Goal: Task Accomplishment & Management: Complete application form

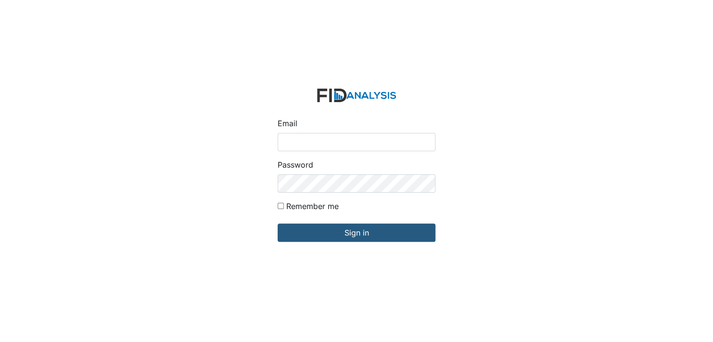
click at [306, 141] on input "Email" at bounding box center [357, 142] width 158 height 18
type input "[EMAIL_ADDRESS][DOMAIN_NAME]"
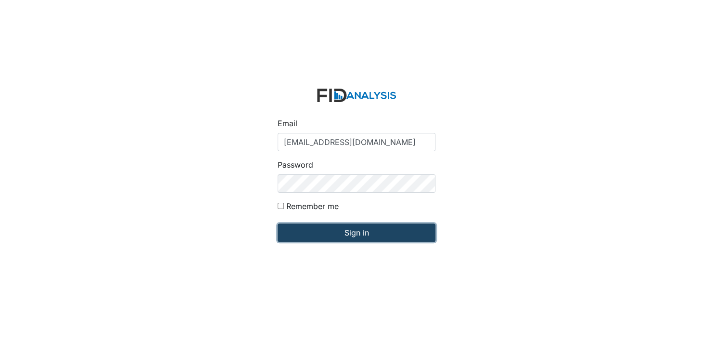
click at [343, 240] on input "Sign in" at bounding box center [357, 232] width 158 height 18
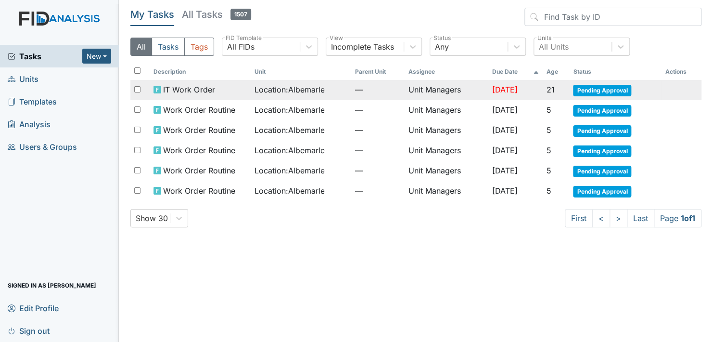
click at [611, 89] on span "Pending Approval" at bounding box center [602, 91] width 58 height 12
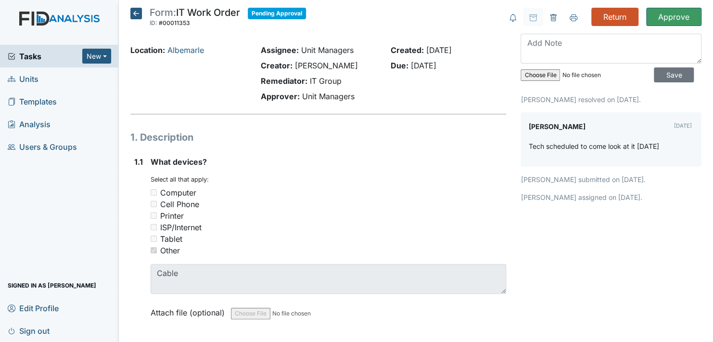
click at [137, 15] on icon at bounding box center [136, 14] width 12 height 12
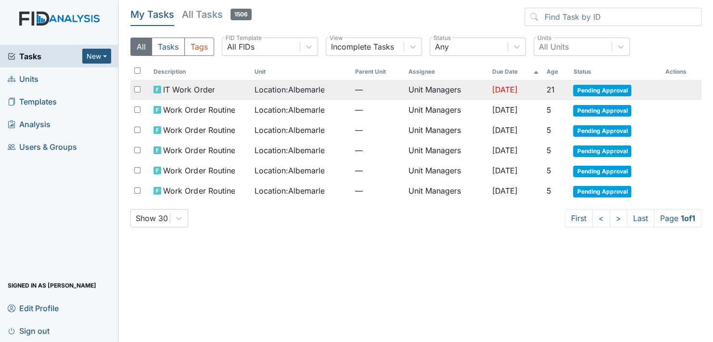
click at [608, 90] on span "Pending Approval" at bounding box center [602, 91] width 58 height 12
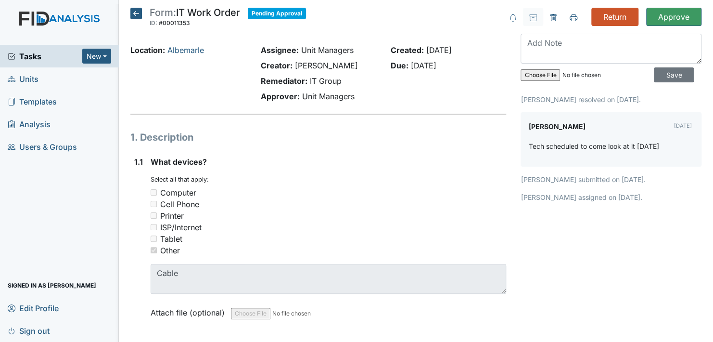
click at [138, 12] on icon at bounding box center [136, 14] width 12 height 12
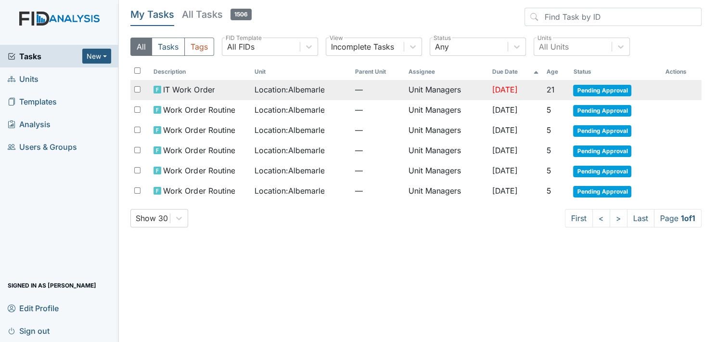
click at [607, 90] on span "Pending Approval" at bounding box center [602, 91] width 58 height 12
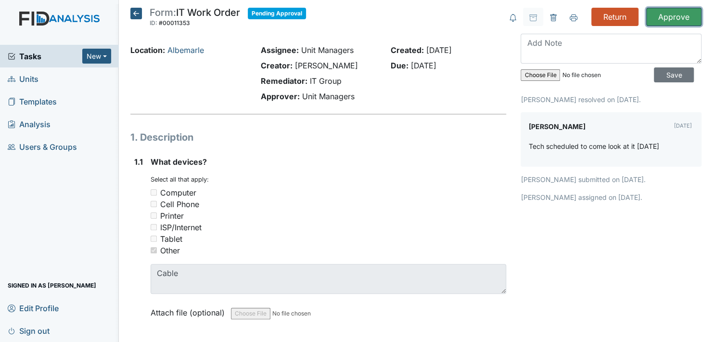
click at [668, 17] on input "Approve" at bounding box center [673, 17] width 55 height 18
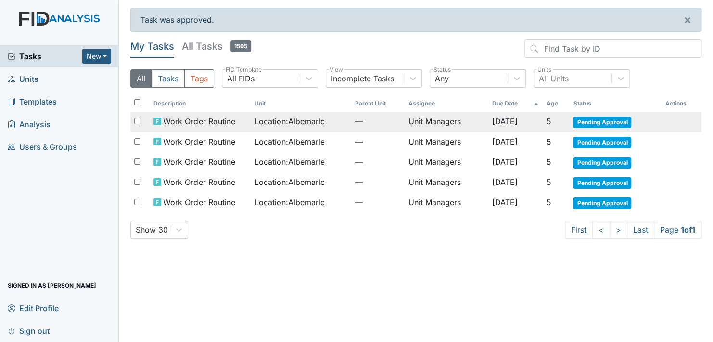
click at [603, 119] on span "Pending Approval" at bounding box center [602, 122] width 58 height 12
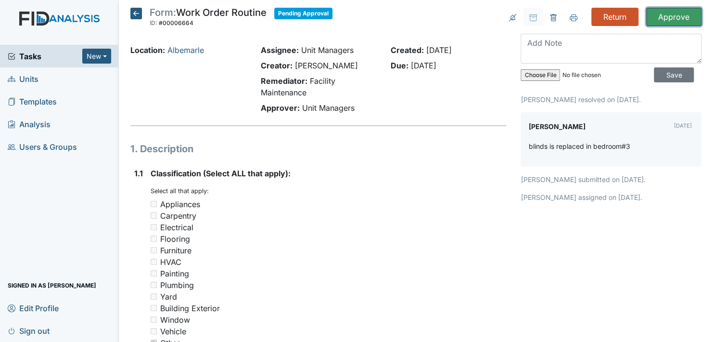
click at [671, 16] on input "Approve" at bounding box center [673, 17] width 55 height 18
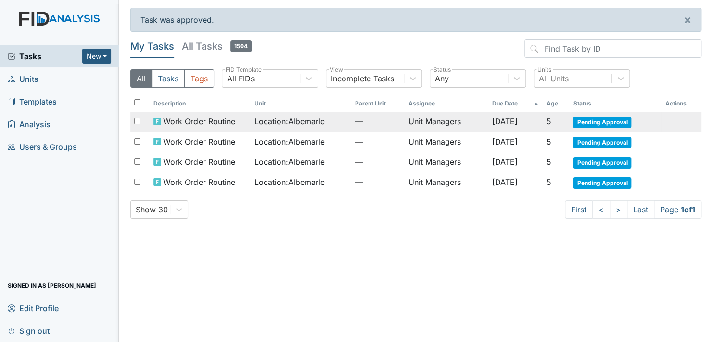
click at [607, 120] on span "Pending Approval" at bounding box center [602, 122] width 58 height 12
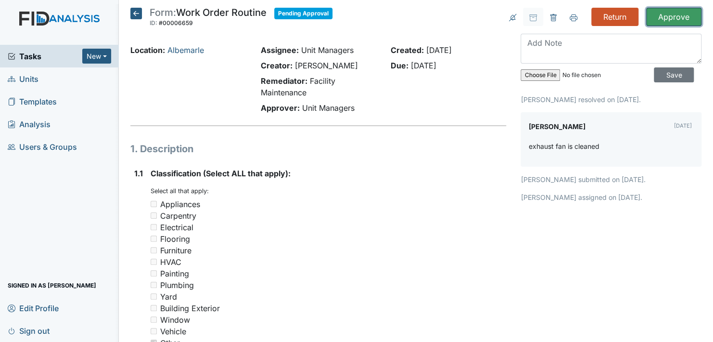
click at [674, 13] on input "Approve" at bounding box center [673, 17] width 55 height 18
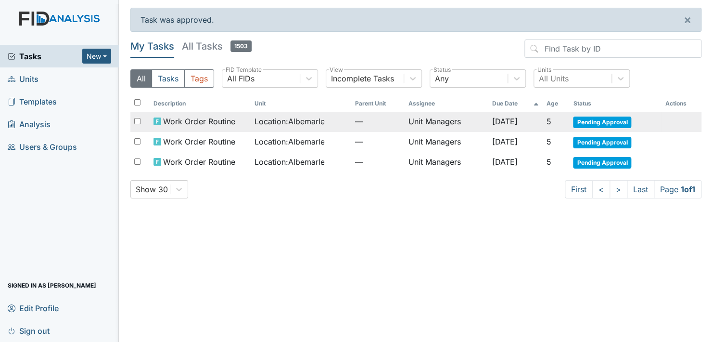
click at [603, 121] on span "Pending Approval" at bounding box center [602, 122] width 58 height 12
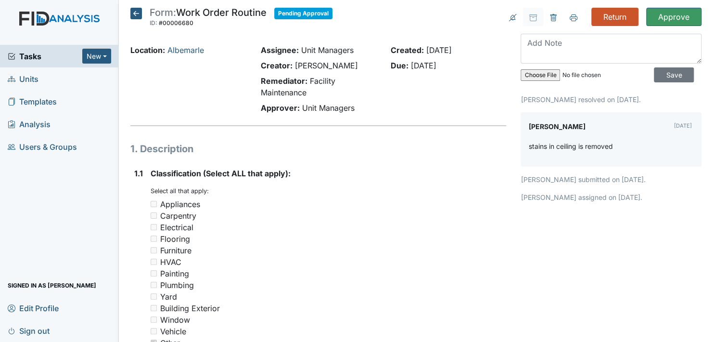
click at [139, 13] on icon at bounding box center [136, 14] width 12 height 12
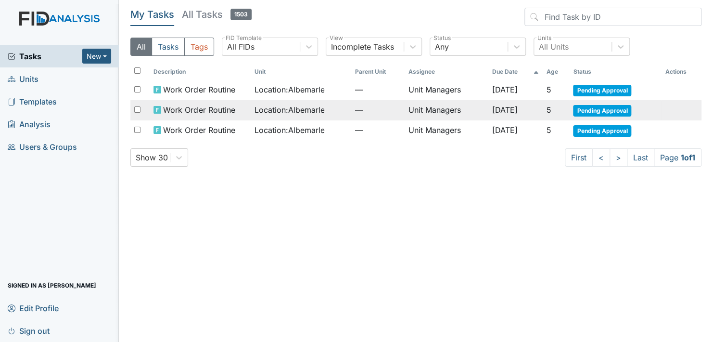
click at [597, 105] on span "Pending Approval" at bounding box center [602, 111] width 58 height 12
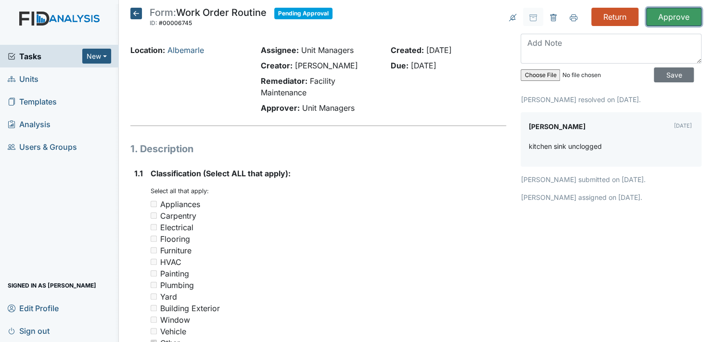
click at [669, 15] on input "Approve" at bounding box center [673, 17] width 55 height 18
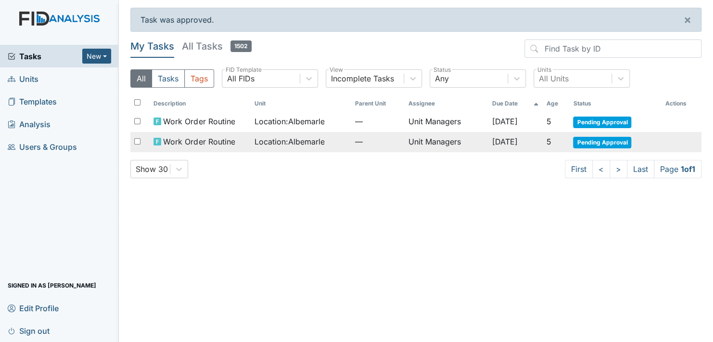
click at [613, 143] on span "Pending Approval" at bounding box center [602, 143] width 58 height 12
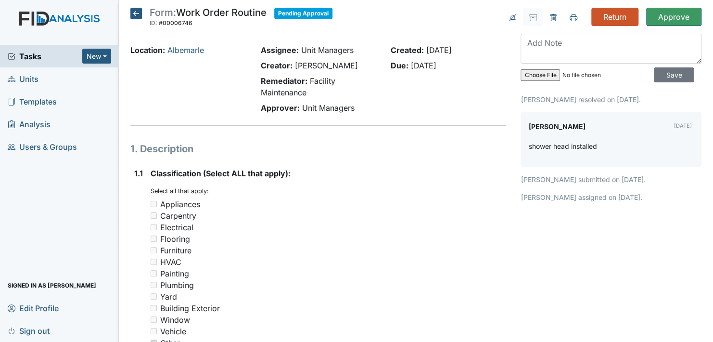
click at [135, 14] on icon at bounding box center [136, 14] width 12 height 12
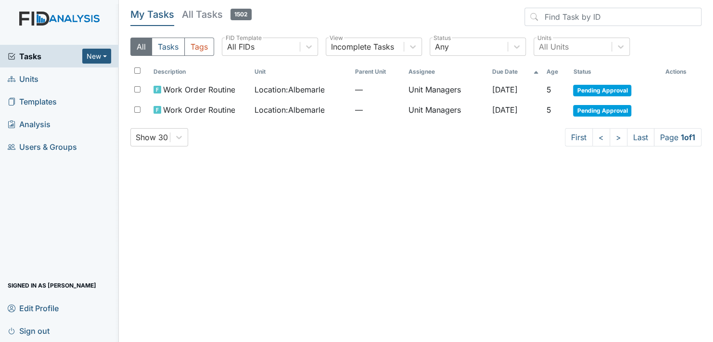
click at [42, 82] on link "Units" at bounding box center [59, 78] width 119 height 23
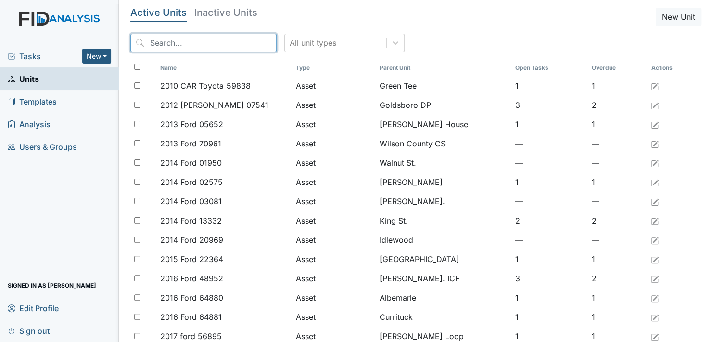
click at [196, 44] on input "search" at bounding box center [203, 43] width 146 height 18
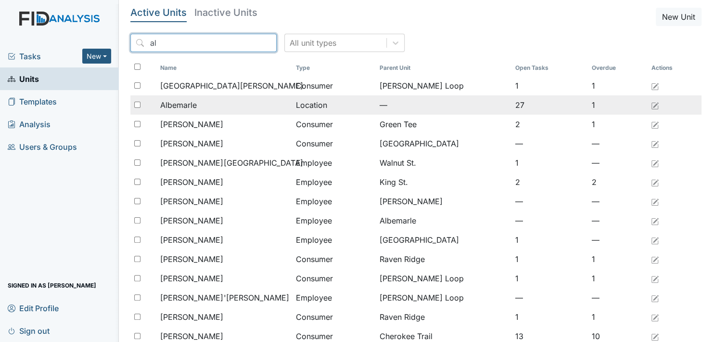
type input "al"
click at [176, 103] on span "Albemarle" at bounding box center [178, 105] width 37 height 12
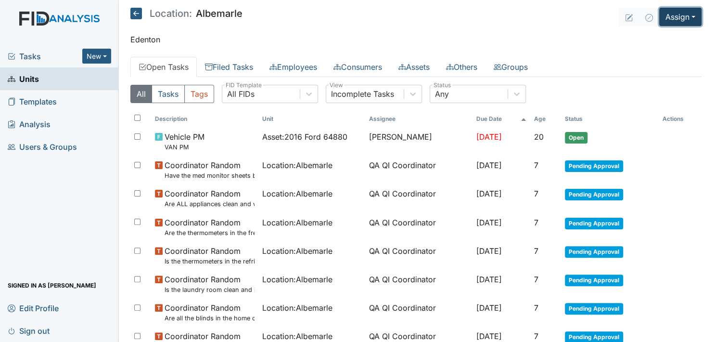
click at [680, 18] on button "Assign" at bounding box center [680, 17] width 42 height 18
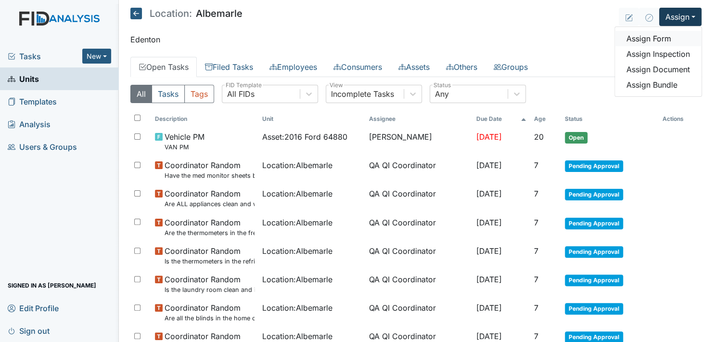
click at [649, 38] on link "Assign Form" at bounding box center [658, 38] width 87 height 15
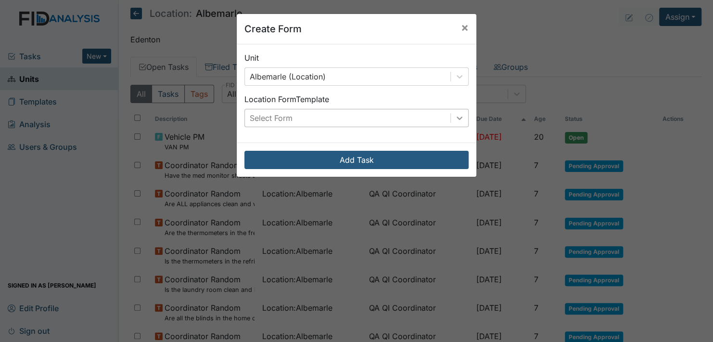
click at [456, 117] on icon at bounding box center [460, 118] width 10 height 10
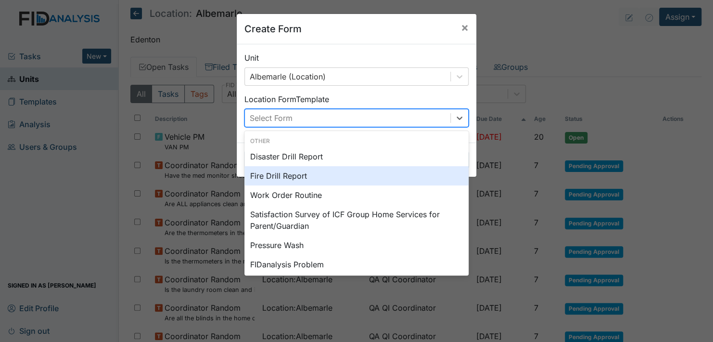
click at [314, 176] on div "Fire Drill Report" at bounding box center [357, 175] width 224 height 19
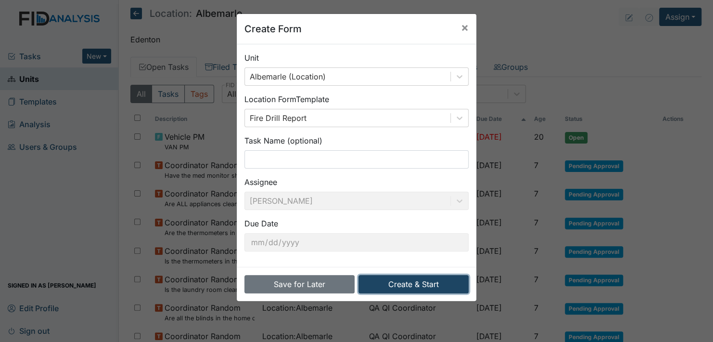
click at [407, 280] on button "Create & Start" at bounding box center [414, 284] width 110 height 18
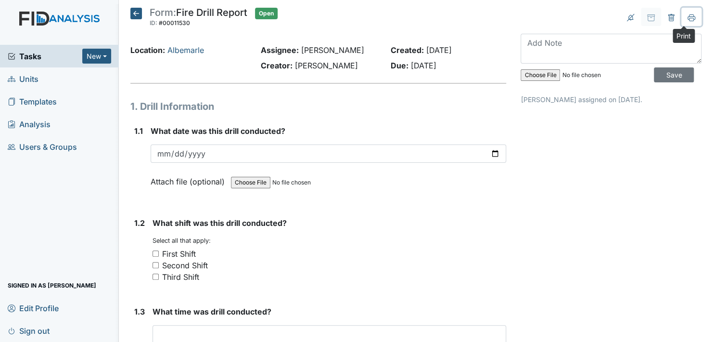
click at [688, 17] on icon at bounding box center [692, 18] width 8 height 8
click at [668, 16] on icon at bounding box center [672, 18] width 8 height 8
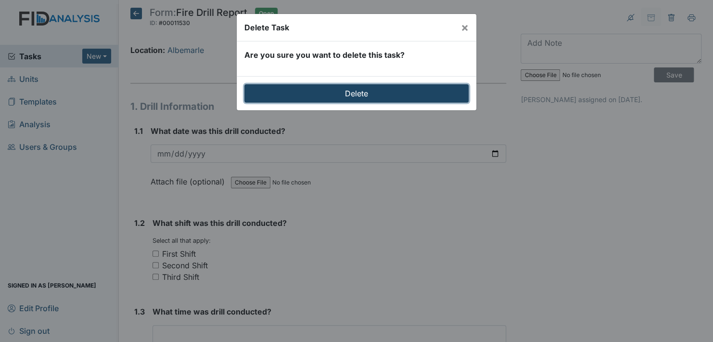
click at [401, 93] on input "Delete" at bounding box center [357, 93] width 224 height 18
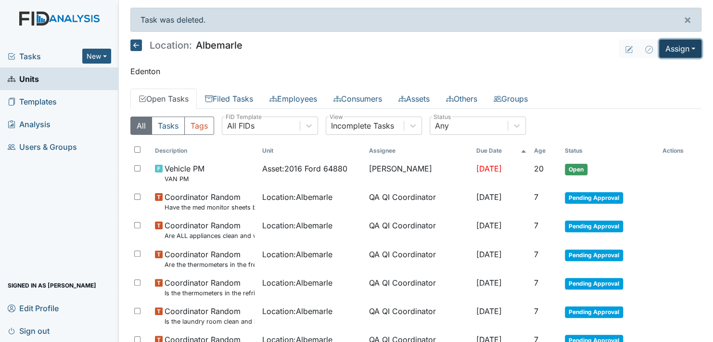
click at [678, 52] on button "Assign" at bounding box center [680, 48] width 42 height 18
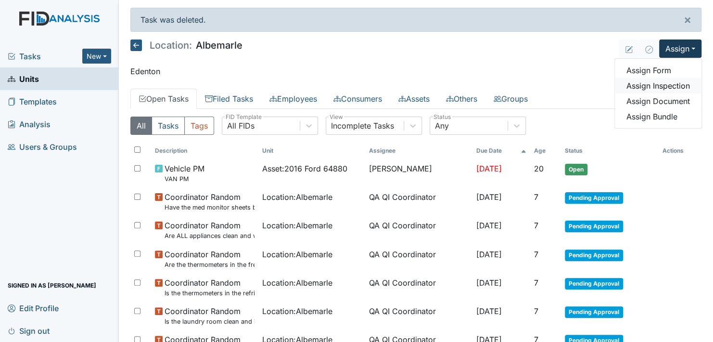
click at [667, 83] on link "Assign Inspection" at bounding box center [658, 85] width 87 height 15
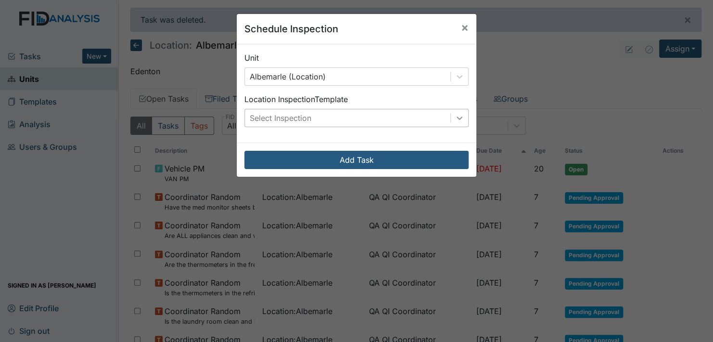
click at [457, 115] on icon at bounding box center [460, 118] width 10 height 10
click at [461, 28] on span "×" at bounding box center [465, 27] width 8 height 14
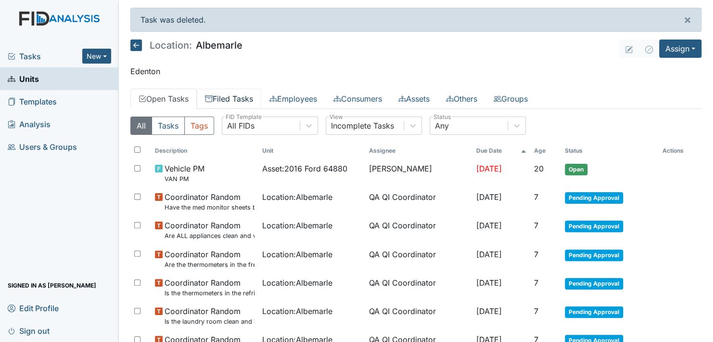
click at [235, 97] on link "Filed Tasks" at bounding box center [229, 99] width 65 height 20
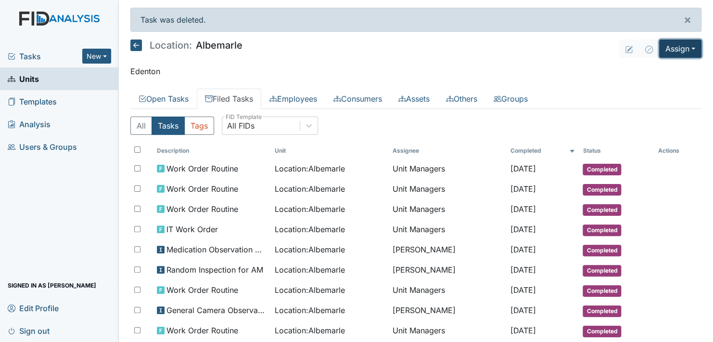
click at [686, 45] on button "Assign" at bounding box center [680, 48] width 42 height 18
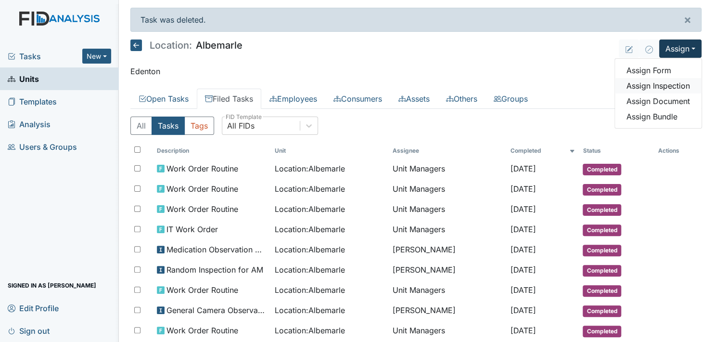
click at [664, 84] on link "Assign Inspection" at bounding box center [658, 85] width 87 height 15
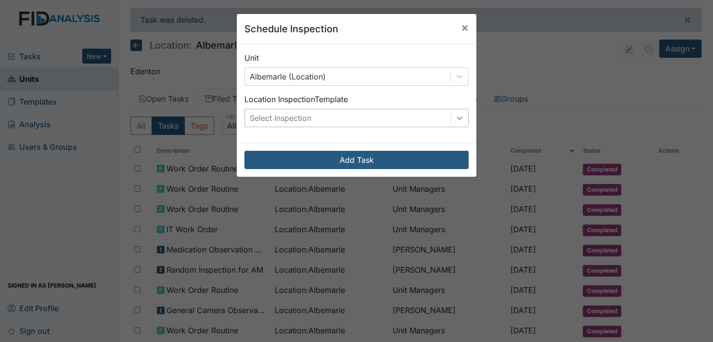
click at [458, 114] on icon at bounding box center [460, 118] width 10 height 10
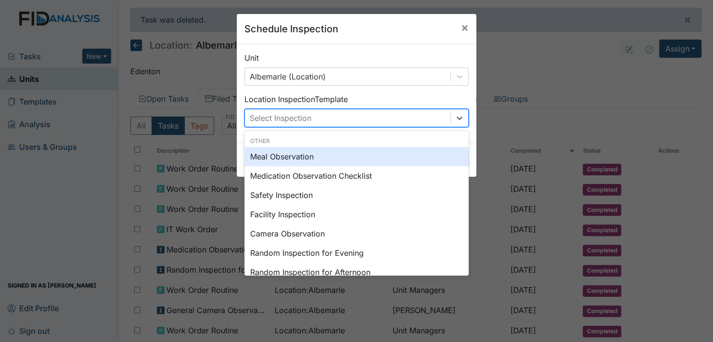
click at [315, 152] on div "Meal Observation" at bounding box center [357, 156] width 224 height 19
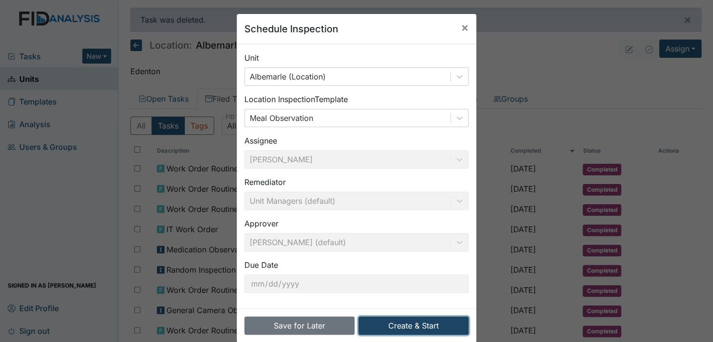
click at [409, 323] on button "Create & Start" at bounding box center [414, 325] width 110 height 18
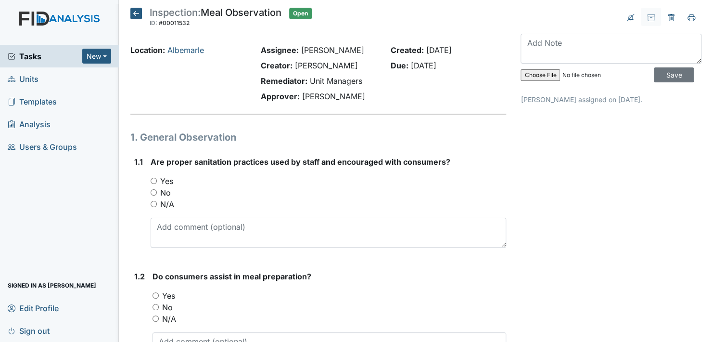
click at [155, 180] on input "Yes" at bounding box center [154, 181] width 6 height 6
radio input "true"
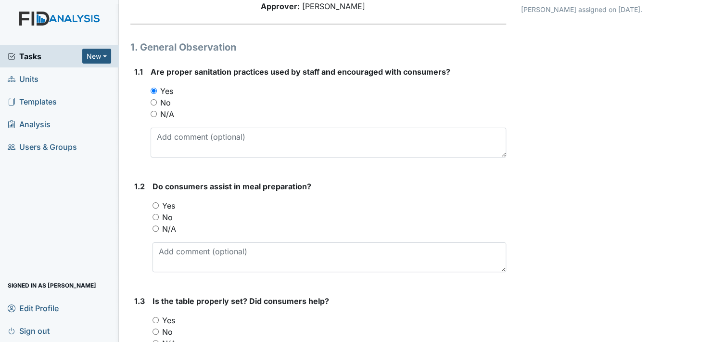
scroll to position [96, 0]
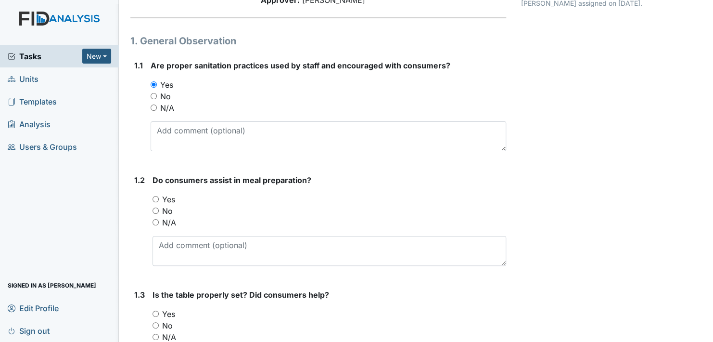
click at [155, 196] on input "Yes" at bounding box center [156, 199] width 6 height 6
radio input "true"
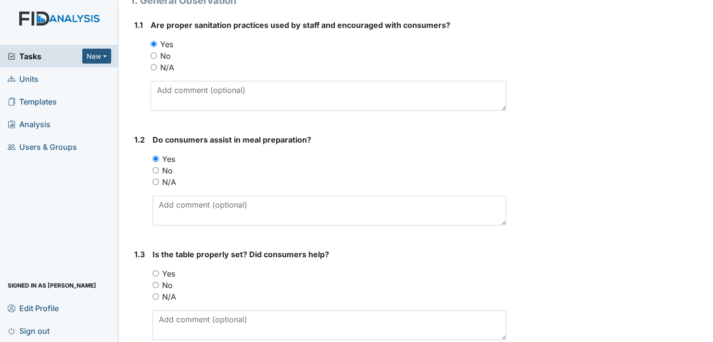
scroll to position [193, 0]
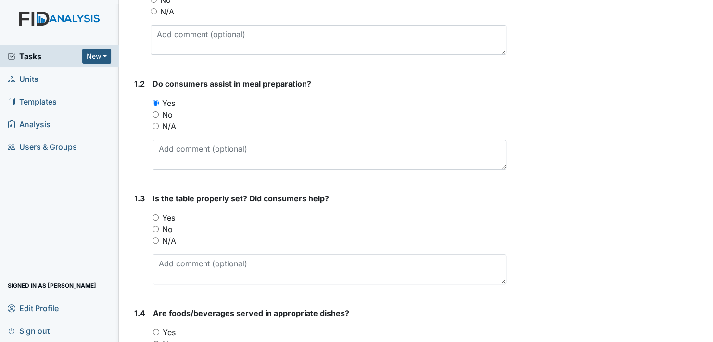
click at [157, 216] on input "Yes" at bounding box center [156, 217] width 6 height 6
radio input "true"
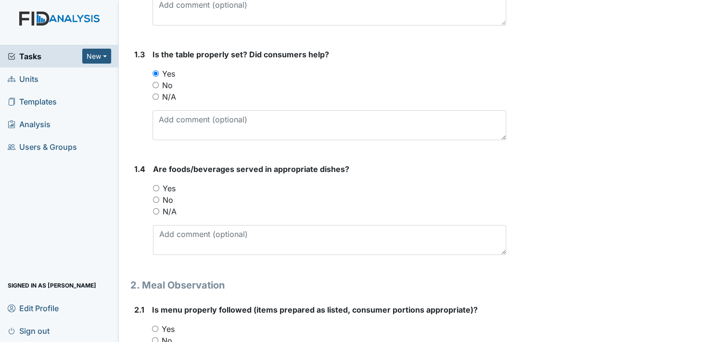
scroll to position [337, 0]
click at [156, 187] on input "Yes" at bounding box center [156, 187] width 6 height 6
radio input "true"
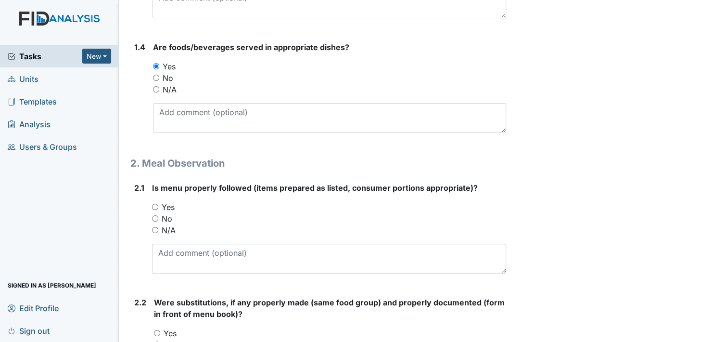
scroll to position [481, 0]
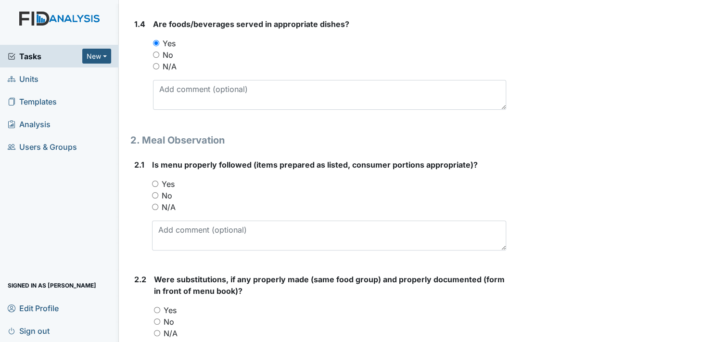
click at [156, 182] on input "Yes" at bounding box center [155, 184] width 6 height 6
radio input "true"
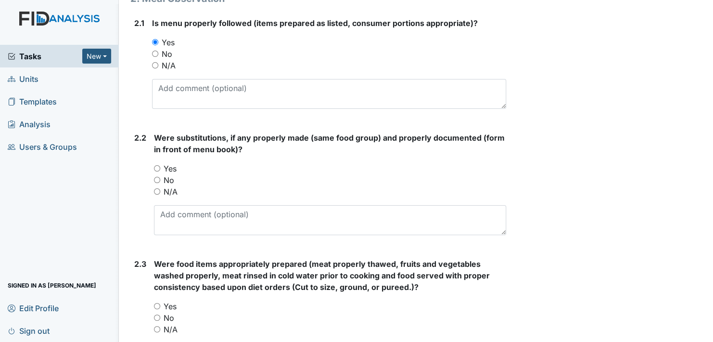
scroll to position [626, 0]
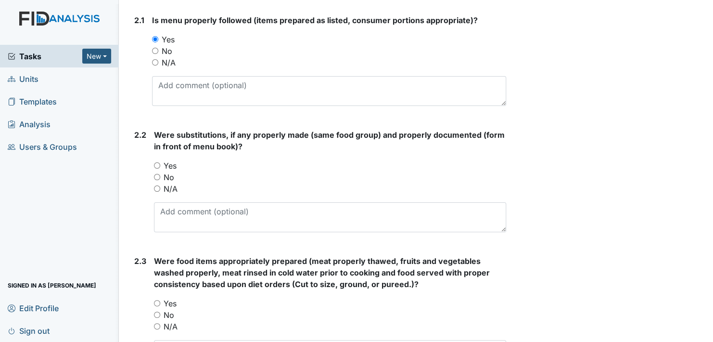
click at [156, 163] on input "Yes" at bounding box center [157, 165] width 6 height 6
radio input "true"
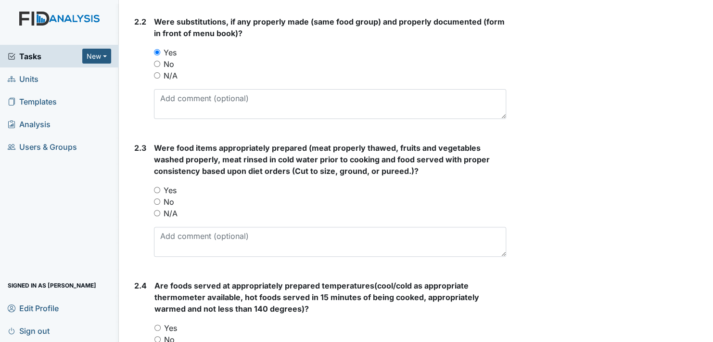
scroll to position [770, 0]
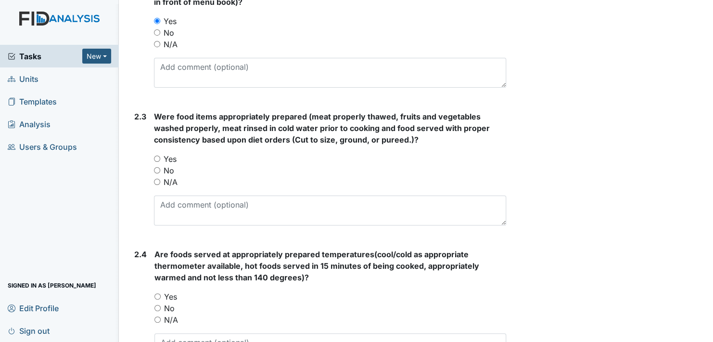
click at [159, 157] on input "Yes" at bounding box center [157, 158] width 6 height 6
radio input "true"
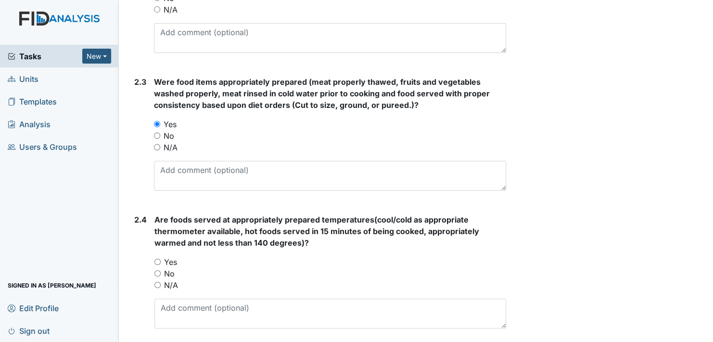
scroll to position [866, 0]
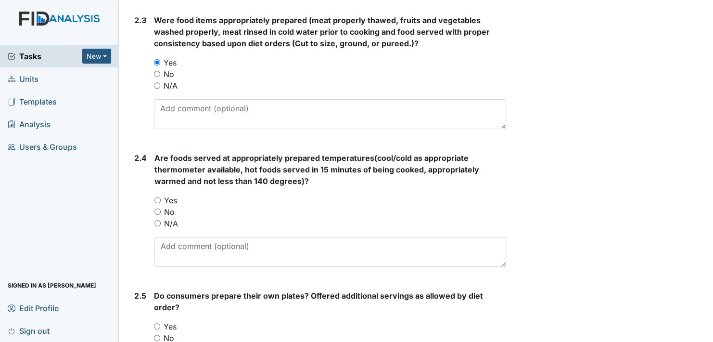
click at [158, 198] on input "Yes" at bounding box center [158, 200] width 6 height 6
radio input "true"
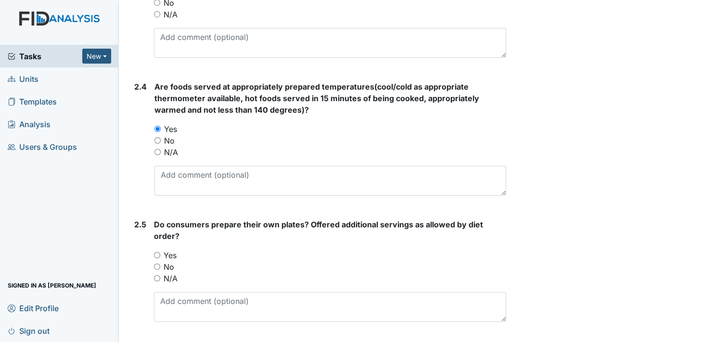
scroll to position [963, 0]
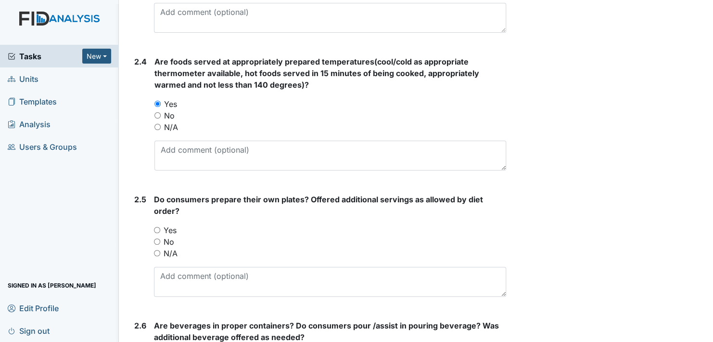
click at [156, 228] on input "Yes" at bounding box center [157, 230] width 6 height 6
radio input "true"
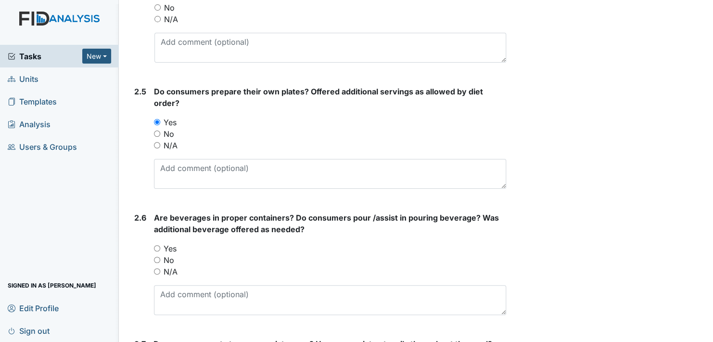
scroll to position [1107, 0]
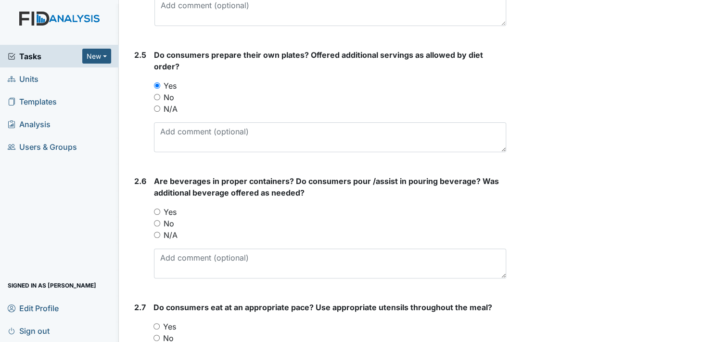
click at [157, 208] on input "Yes" at bounding box center [157, 211] width 6 height 6
radio input "true"
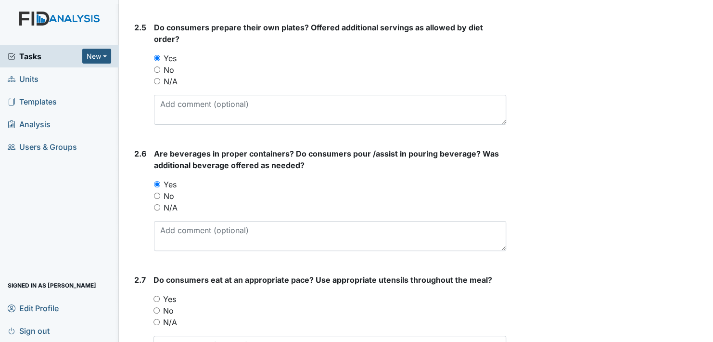
scroll to position [1300, 0]
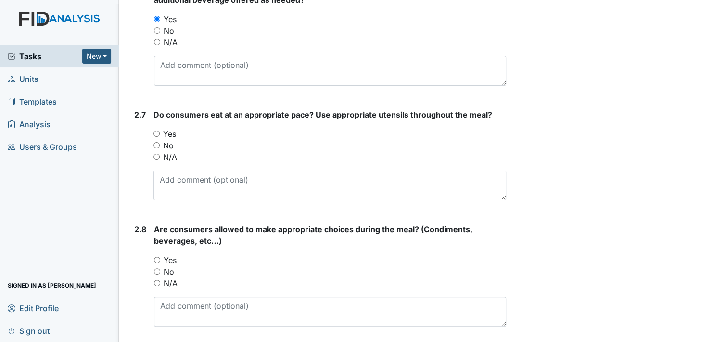
click at [158, 132] on input "Yes" at bounding box center [157, 133] width 6 height 6
radio input "true"
click at [155, 257] on input "Yes" at bounding box center [157, 260] width 6 height 6
radio input "true"
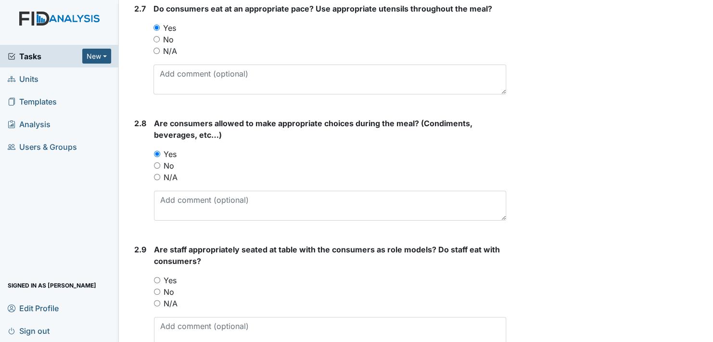
scroll to position [1492, 0]
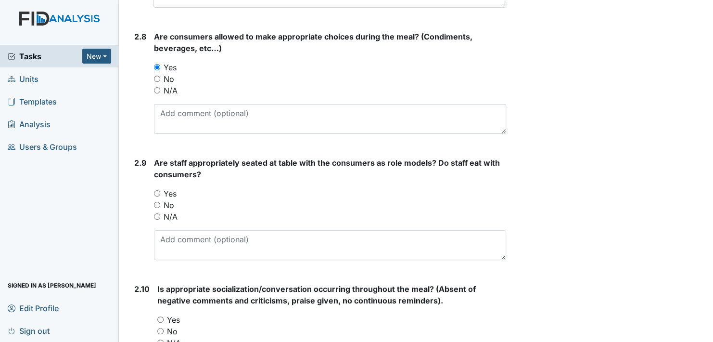
drag, startPoint x: 156, startPoint y: 188, endPoint x: 211, endPoint y: 197, distance: 55.6
click at [157, 190] on input "Yes" at bounding box center [157, 193] width 6 height 6
radio input "true"
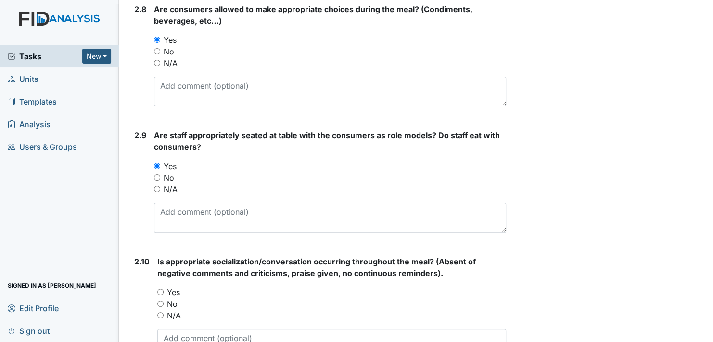
scroll to position [1589, 0]
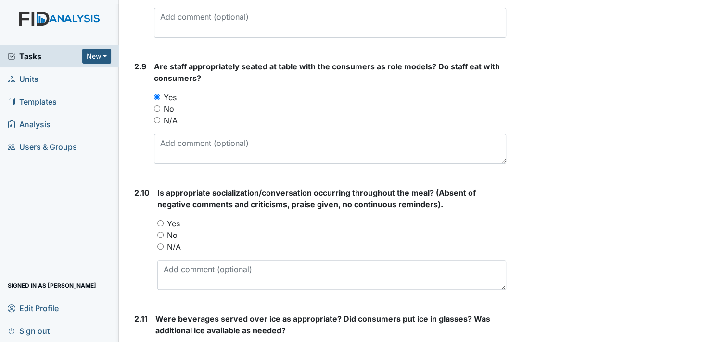
click at [160, 220] on input "Yes" at bounding box center [160, 223] width 6 height 6
radio input "true"
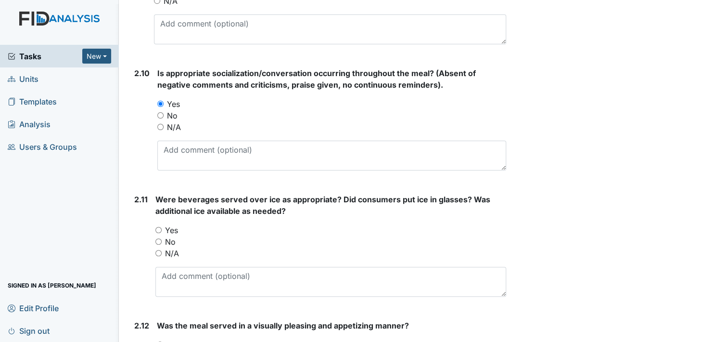
scroll to position [1733, 0]
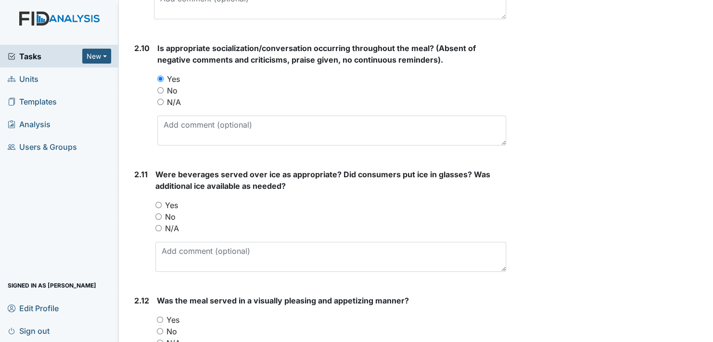
click at [158, 202] on input "Yes" at bounding box center [158, 205] width 6 height 6
radio input "true"
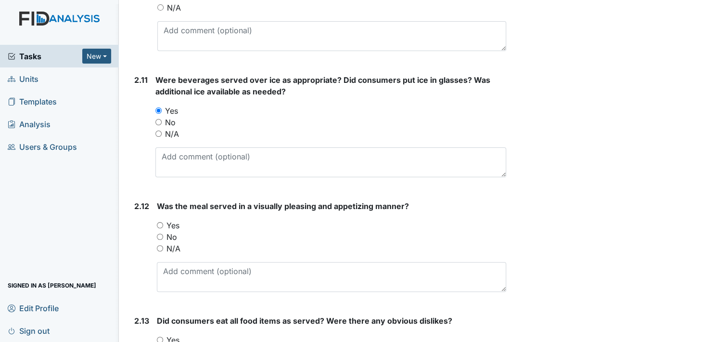
scroll to position [1829, 0]
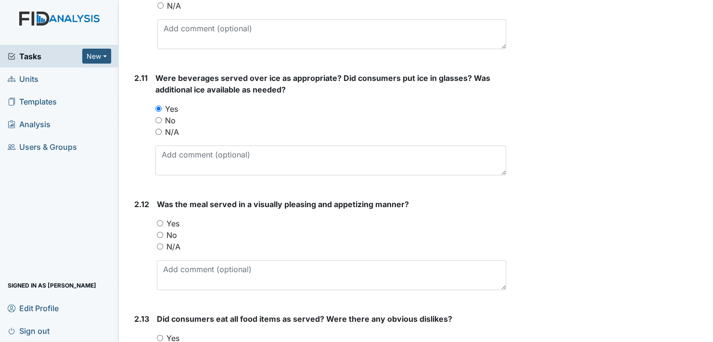
click at [158, 220] on input "Yes" at bounding box center [160, 223] width 6 height 6
radio input "true"
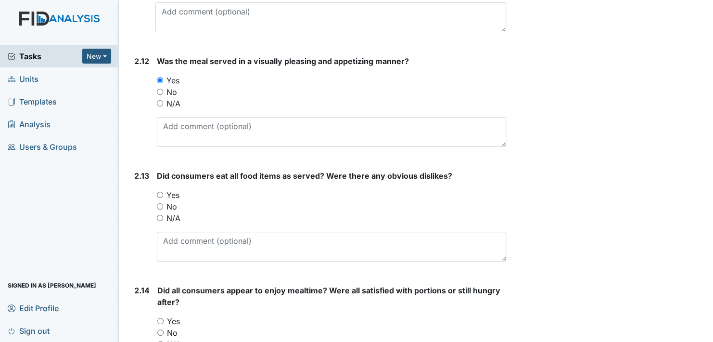
scroll to position [1974, 0]
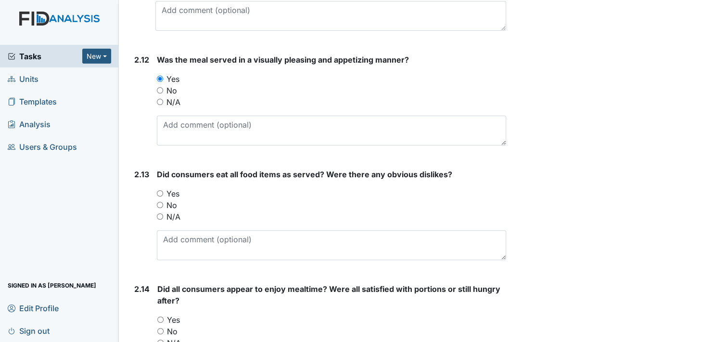
click at [158, 191] on input "Yes" at bounding box center [160, 193] width 6 height 6
radio input "true"
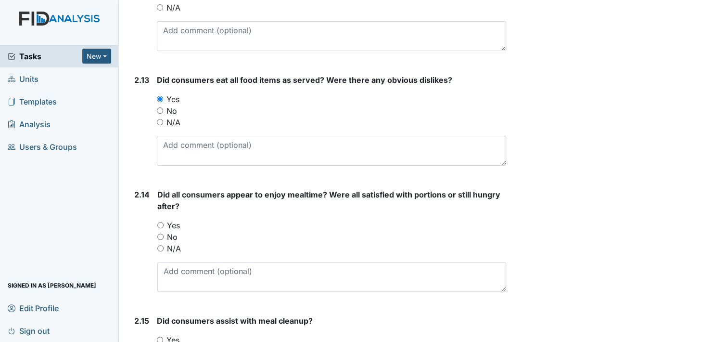
scroll to position [2070, 0]
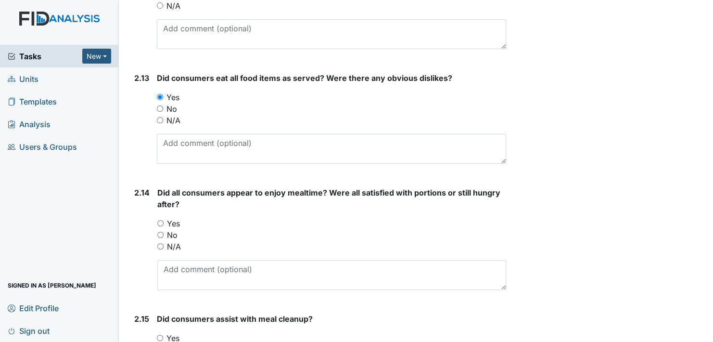
click at [160, 220] on input "Yes" at bounding box center [160, 223] width 6 height 6
radio input "true"
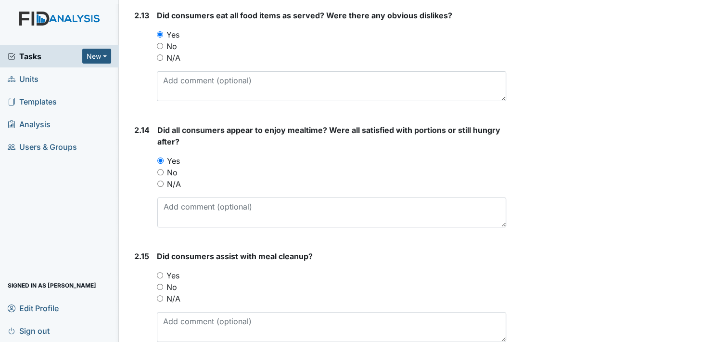
scroll to position [2166, 0]
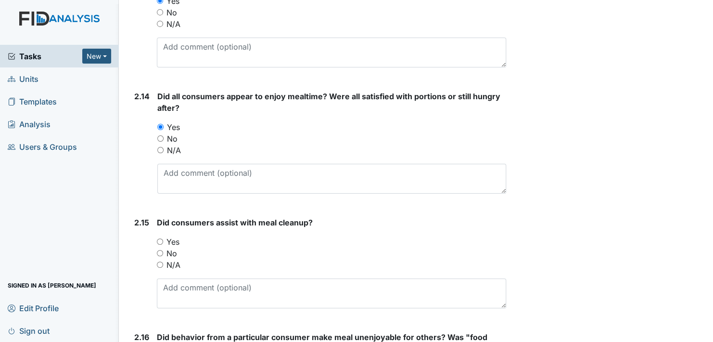
click at [160, 238] on input "Yes" at bounding box center [160, 241] width 6 height 6
radio input "true"
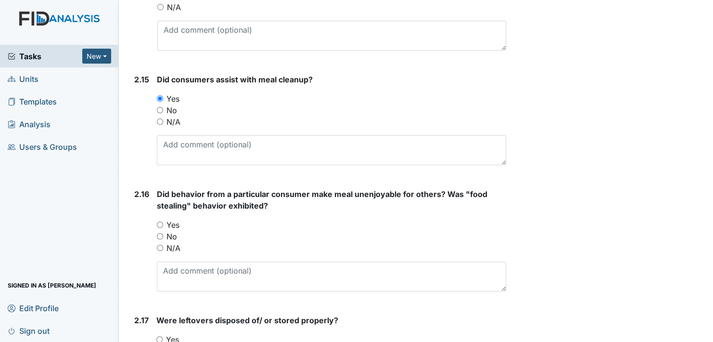
scroll to position [2311, 0]
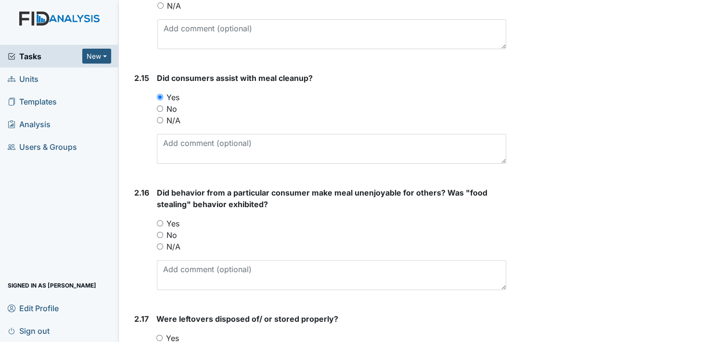
click at [161, 232] on input "No" at bounding box center [160, 235] width 6 height 6
radio input "true"
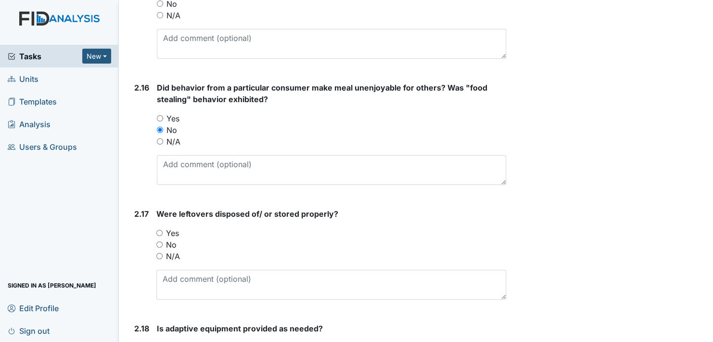
scroll to position [2455, 0]
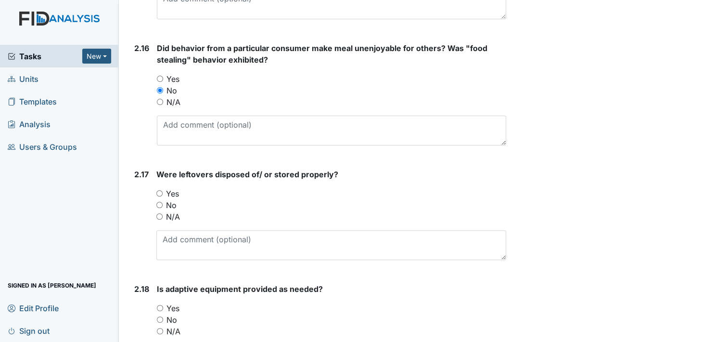
drag, startPoint x: 158, startPoint y: 188, endPoint x: 163, endPoint y: 188, distance: 5.3
click at [161, 190] on input "Yes" at bounding box center [159, 193] width 6 height 6
radio input "true"
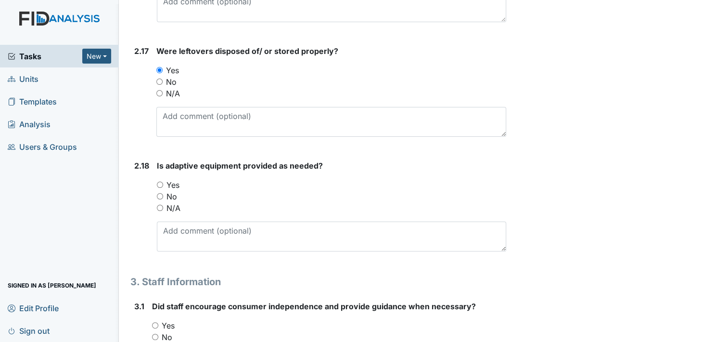
scroll to position [2599, 0]
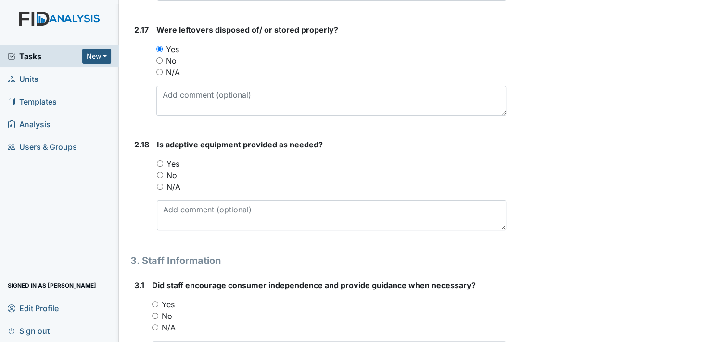
click at [158, 160] on input "Yes" at bounding box center [160, 163] width 6 height 6
radio input "true"
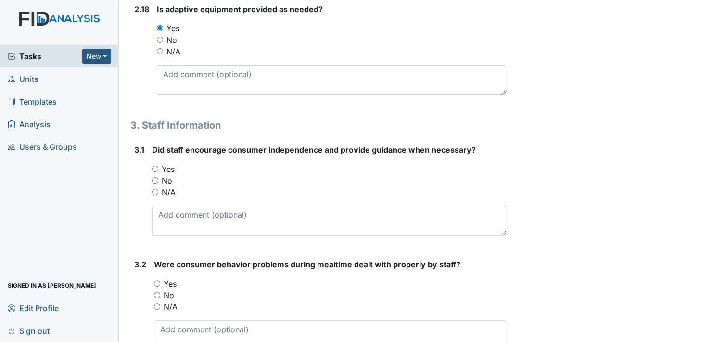
scroll to position [2744, 0]
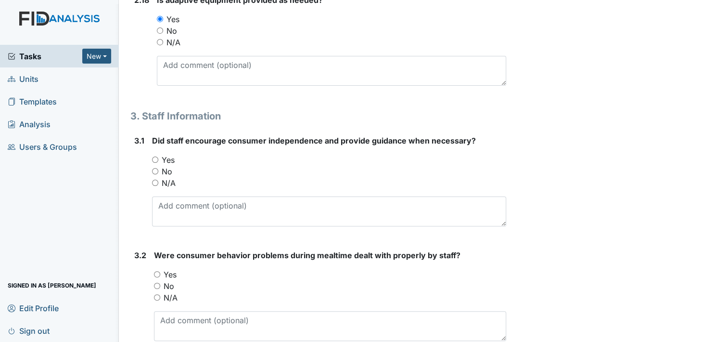
click at [156, 156] on input "Yes" at bounding box center [155, 159] width 6 height 6
radio input "true"
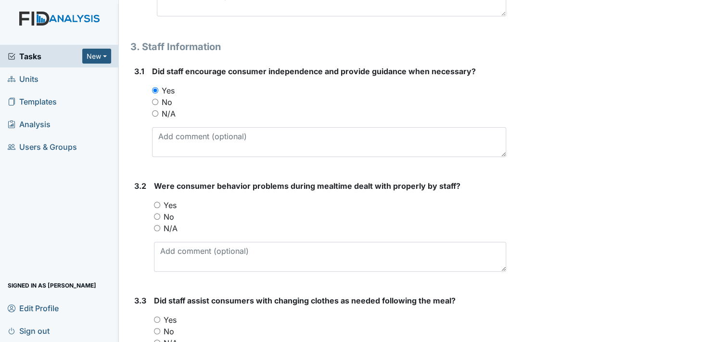
scroll to position [2840, 0]
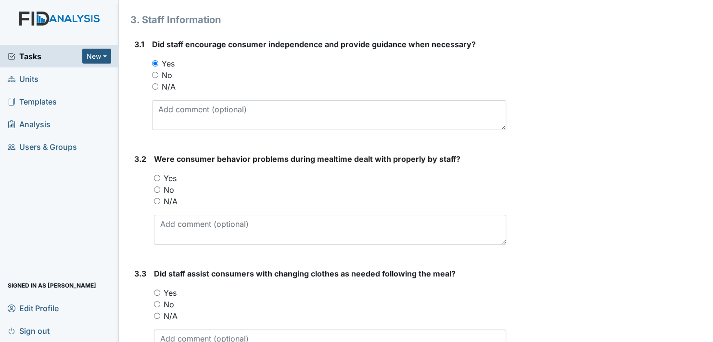
click at [157, 175] on input "Yes" at bounding box center [157, 178] width 6 height 6
radio input "true"
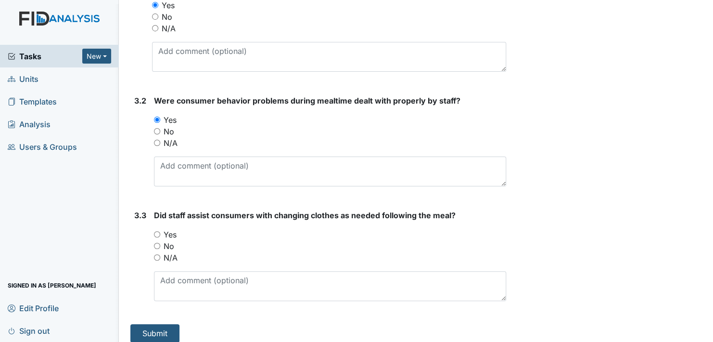
scroll to position [2901, 0]
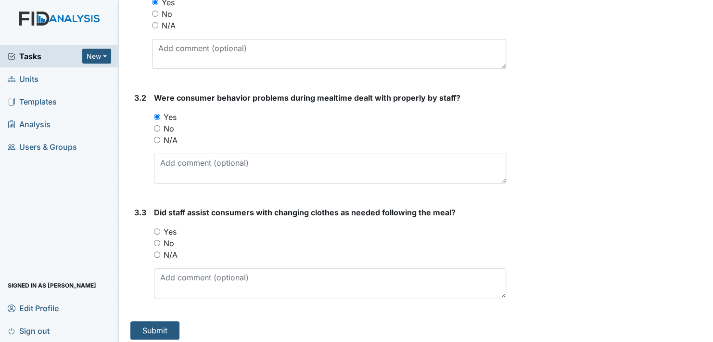
click at [155, 228] on input "Yes" at bounding box center [157, 231] width 6 height 6
radio input "true"
click at [162, 323] on button "Submit" at bounding box center [154, 330] width 49 height 18
